Goal: Task Accomplishment & Management: Complete application form

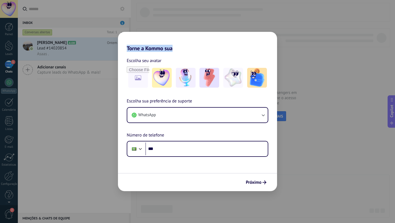
drag, startPoint x: 154, startPoint y: 41, endPoint x: 181, endPoint y: 56, distance: 31.0
click at [181, 56] on div "Torne a Kommo sua Escolha seu avatar Escolha sua preferência de suporte WhatsAp…" at bounding box center [197, 111] width 159 height 159
click at [309, 153] on div "Torne a Kommo sua Escolha seu avatar Escolha sua preferência de suporte WhatsAp…" at bounding box center [197, 111] width 395 height 223
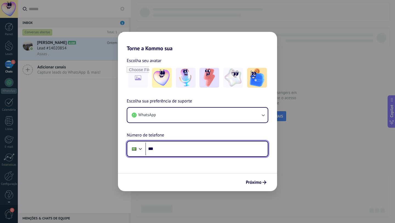
click at [218, 153] on input "***" at bounding box center [206, 148] width 122 height 13
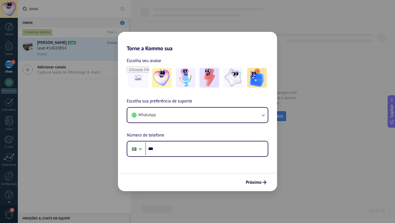
click at [246, 173] on div "Próximo" at bounding box center [197, 182] width 159 height 18
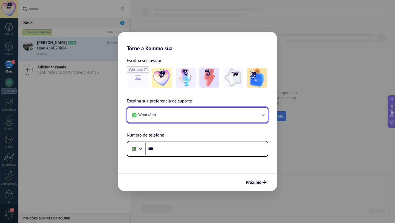
click at [231, 115] on button "WhatsApp" at bounding box center [197, 115] width 141 height 15
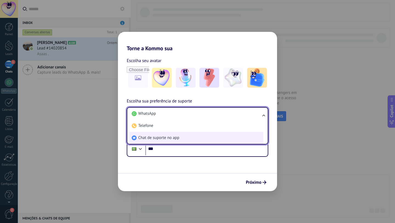
click at [186, 139] on li "Chat de suporte no app" at bounding box center [197, 138] width 134 height 12
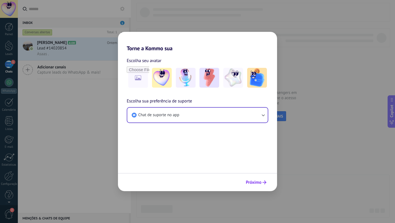
click at [263, 182] on use "submit" at bounding box center [265, 182] width 4 height 4
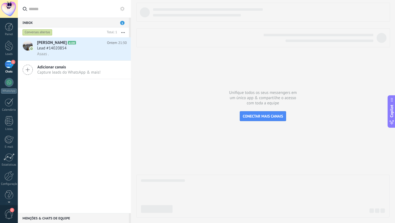
click at [10, 65] on div "1" at bounding box center [9, 64] width 9 height 8
click at [56, 43] on span "[PERSON_NAME]" at bounding box center [52, 42] width 30 height 5
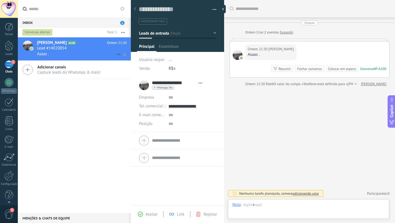
scroll to position [8, 0]
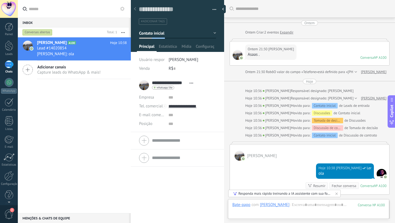
type input "*****"
